Goal: Find specific fact

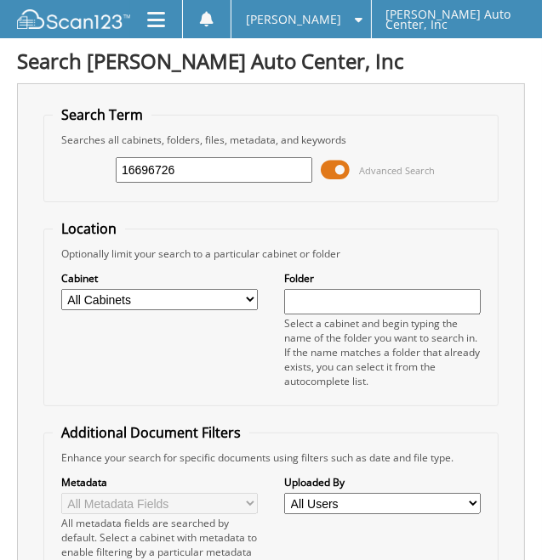
drag, startPoint x: 246, startPoint y: 159, endPoint x: -214, endPoint y: 110, distance: 462.6
click at [0, 110] on html "Amanda H. Settings Logout Rydell Auto Center, Inc Close Cabinets My Company Sea…" at bounding box center [271, 570] width 542 height 1140
type input "16698530"
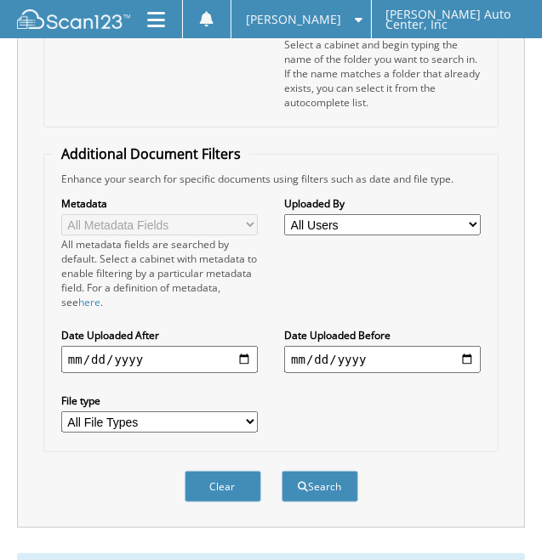
scroll to position [510, 0]
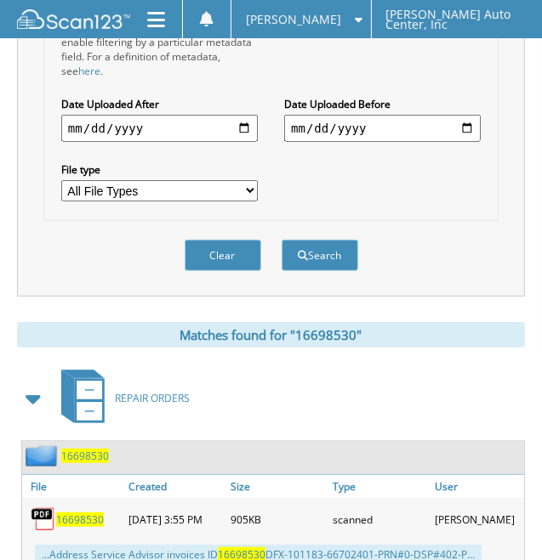
click at [84, 513] on span "16698530" at bounding box center [80, 520] width 48 height 14
